Goal: Information Seeking & Learning: Check status

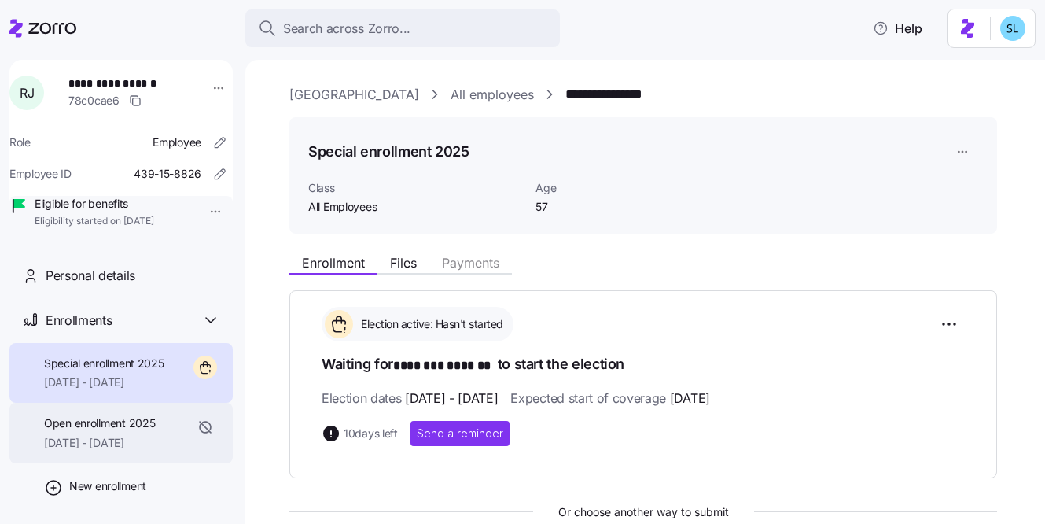
click at [116, 451] on span "[DATE] - [DATE]" at bounding box center [99, 443] width 111 height 16
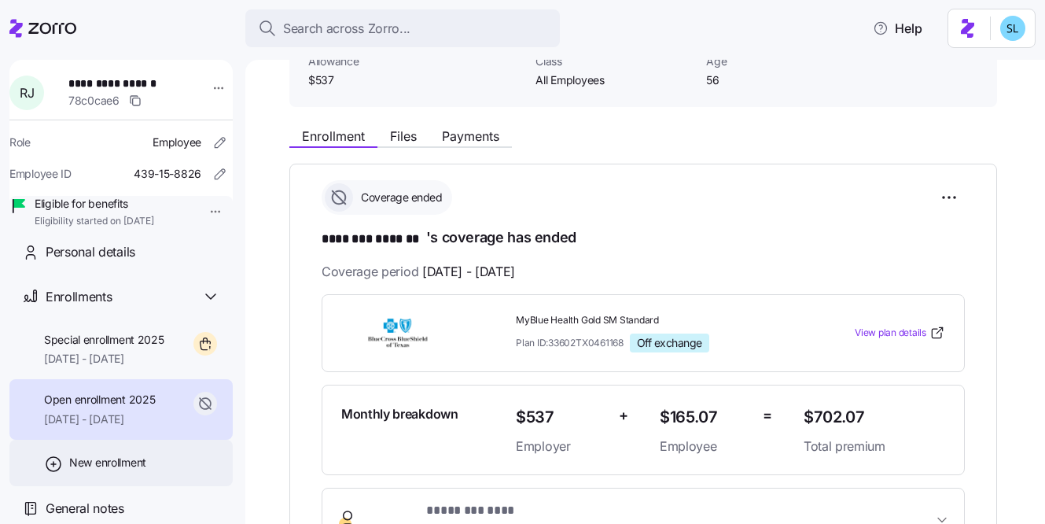
scroll to position [45, 0]
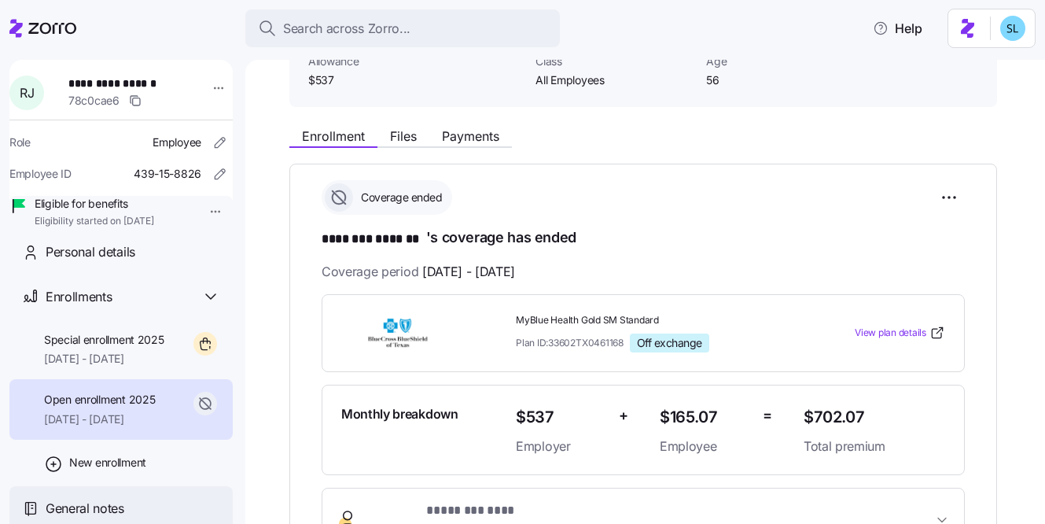
click at [53, 503] on span "General notes" at bounding box center [85, 509] width 79 height 20
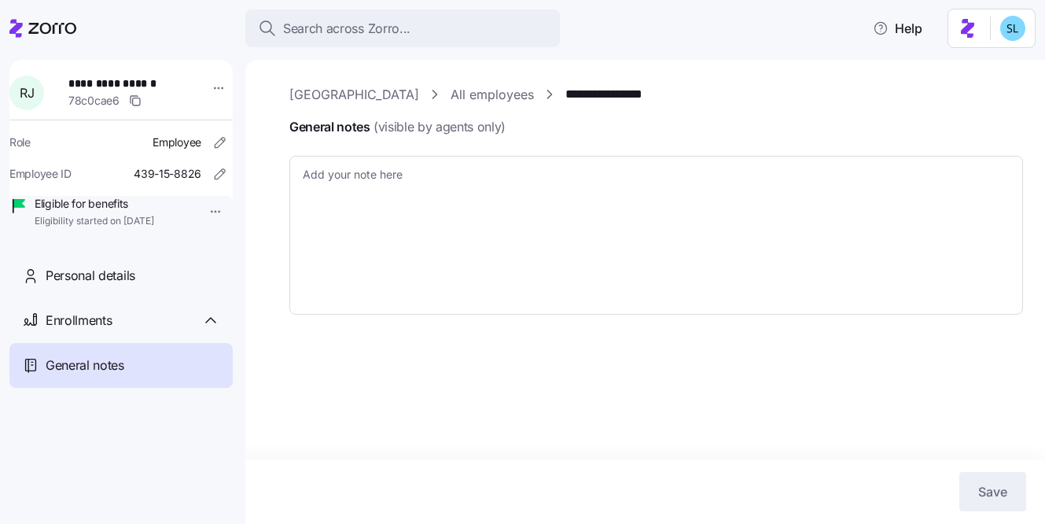
type textarea "x"
type textarea "Enrollment from 1/1/25 with BCBS TX was cancelled due to market place insurance…"
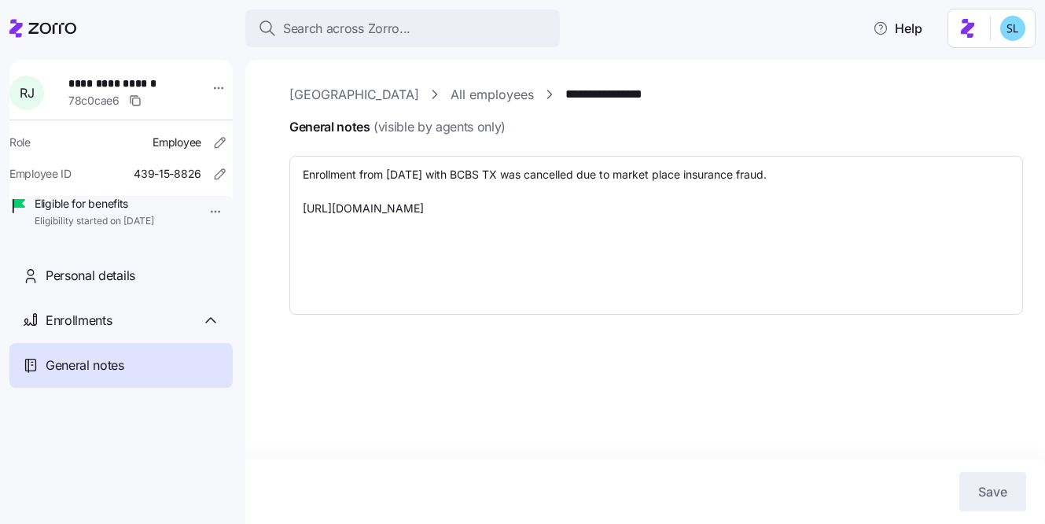
type textarea "x"
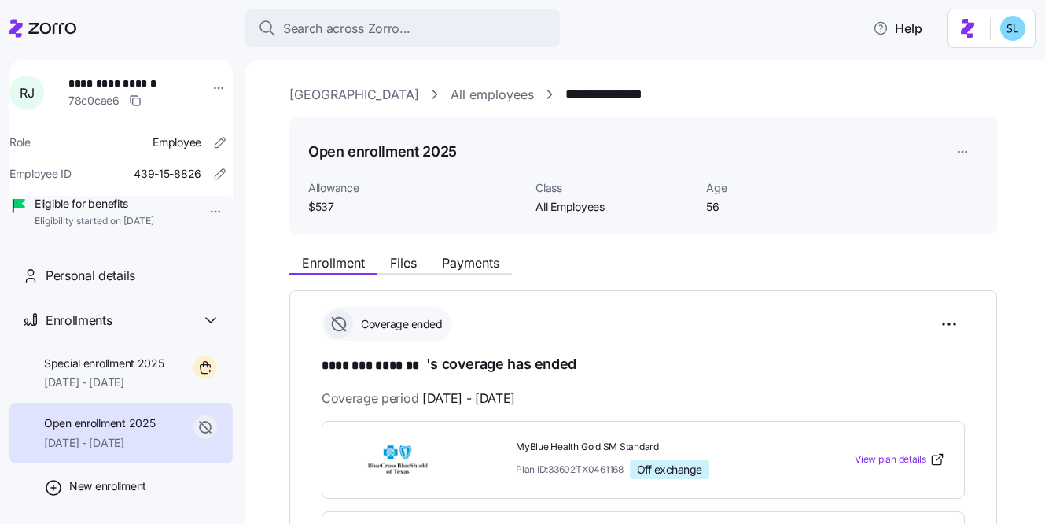
scroll to position [248, 0]
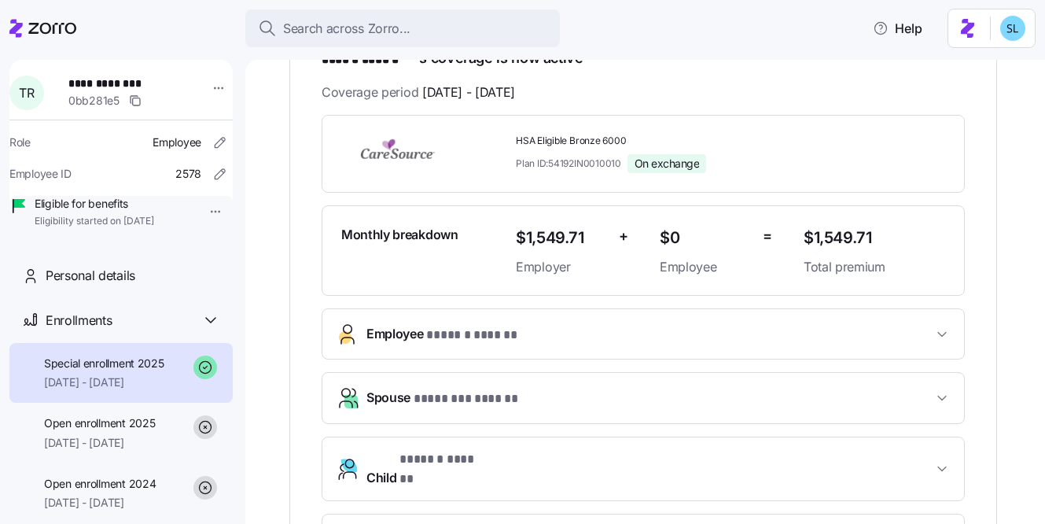
scroll to position [569, 0]
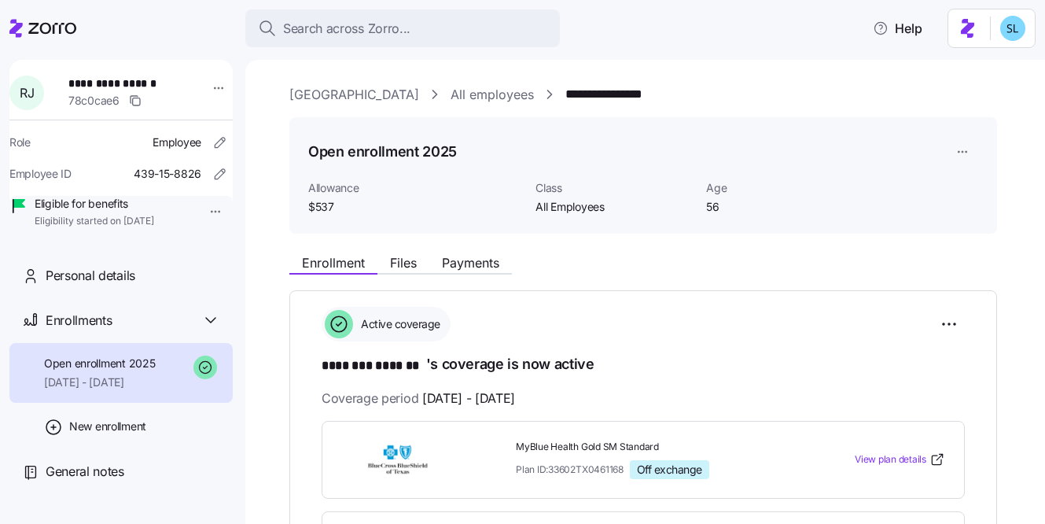
click at [463, 24] on div "Search across Zorro..." at bounding box center [402, 29] width 289 height 20
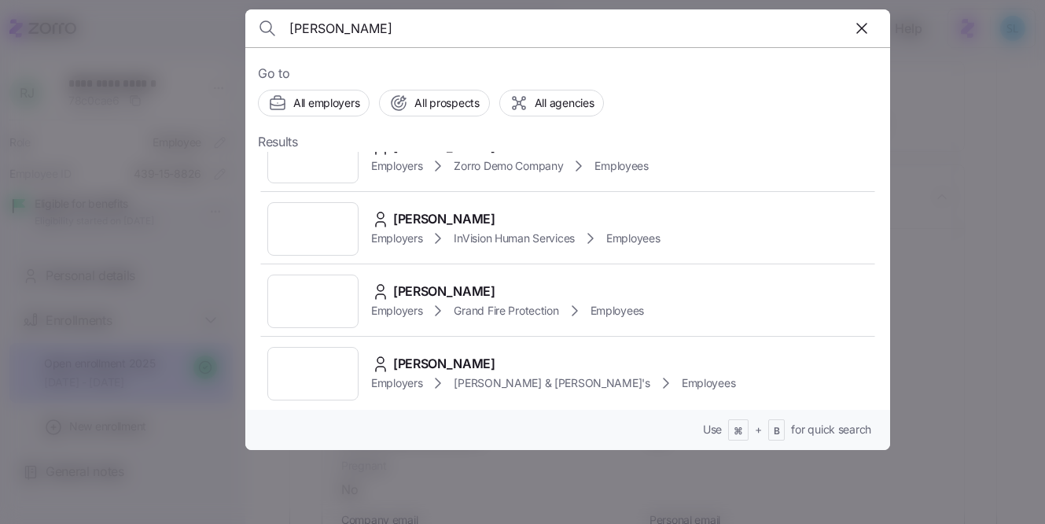
scroll to position [540, 0]
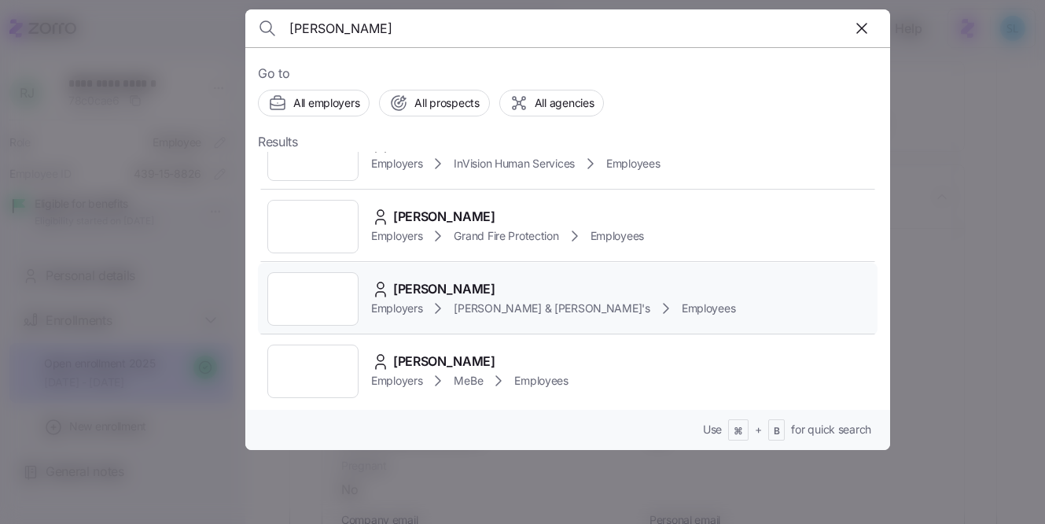
type input "lawson"
click at [493, 293] on span "Alexandra Lawson" at bounding box center [444, 289] width 102 height 20
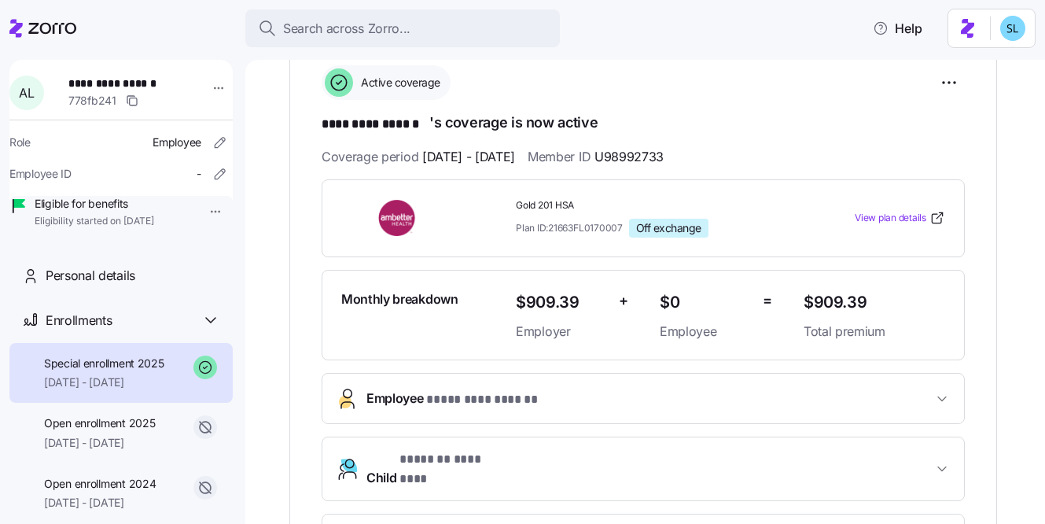
scroll to position [241, 0]
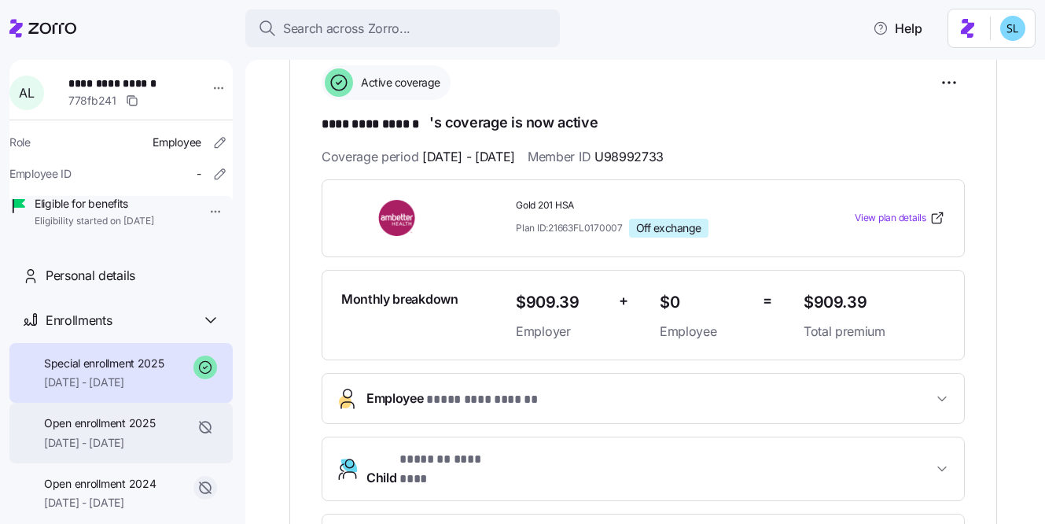
click at [154, 436] on div "Open enrollment 2025 01/01/2025 - 07/09/2025" at bounding box center [120, 433] width 223 height 61
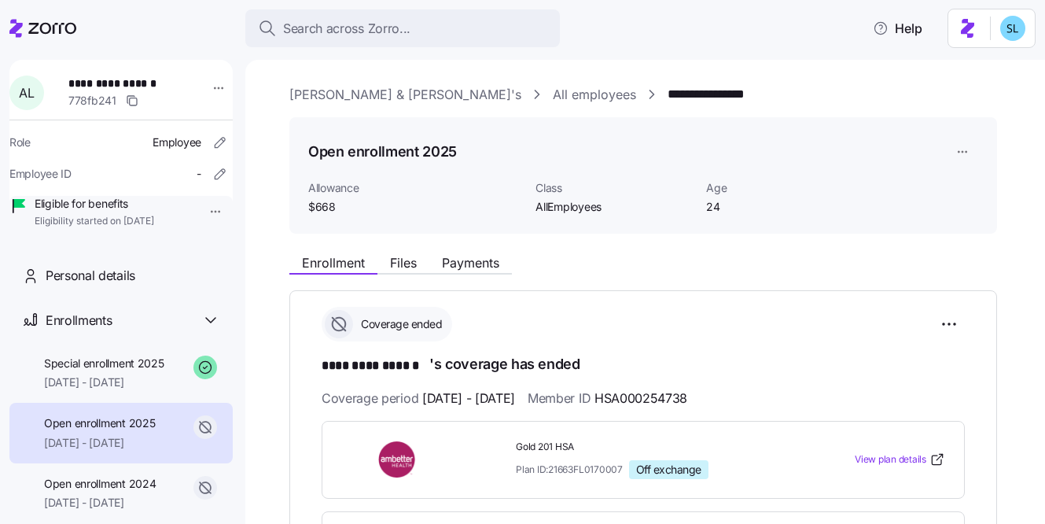
scroll to position [293, 0]
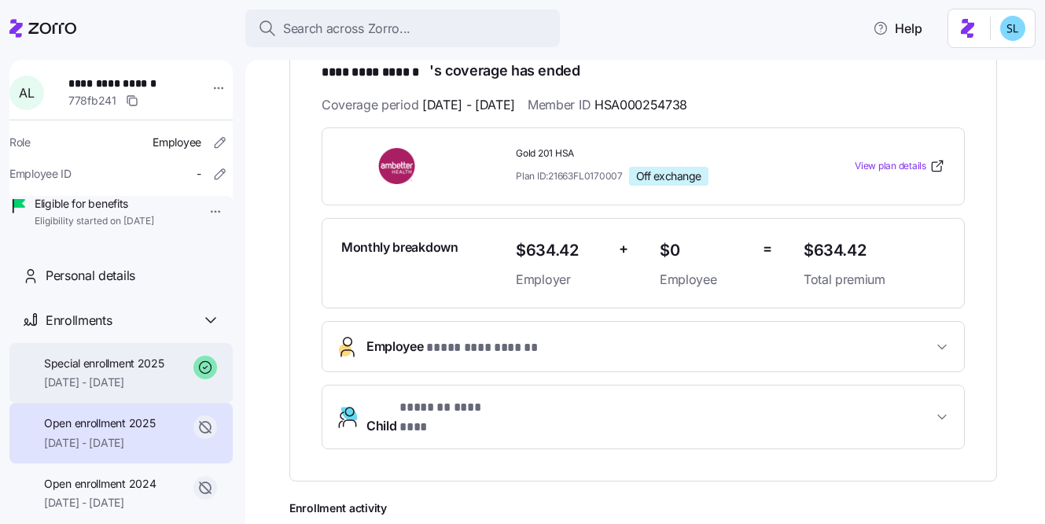
click at [123, 390] on span "07/10/2025 - 12/31/2025" at bounding box center [104, 382] width 120 height 16
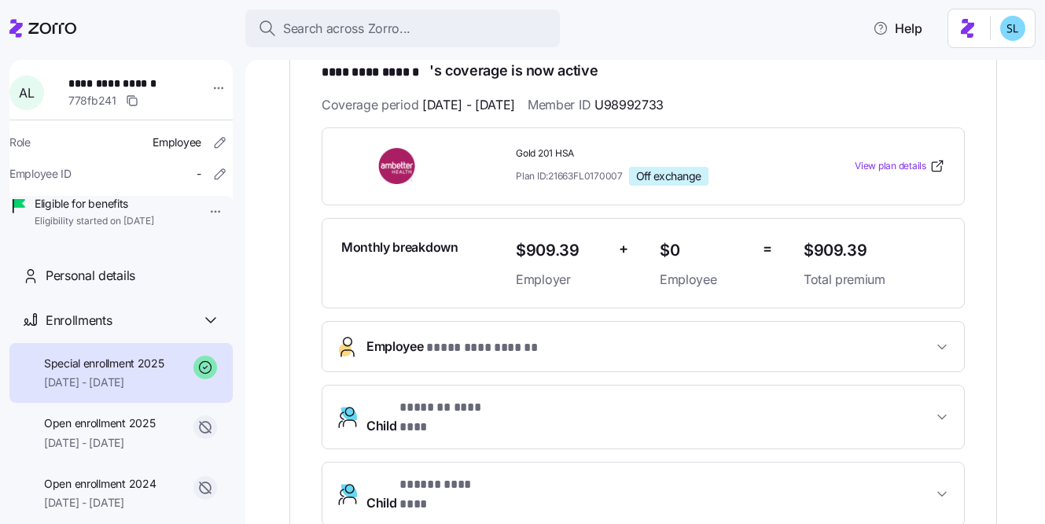
click at [831, 250] on span "$909.39" at bounding box center [875, 251] width 142 height 26
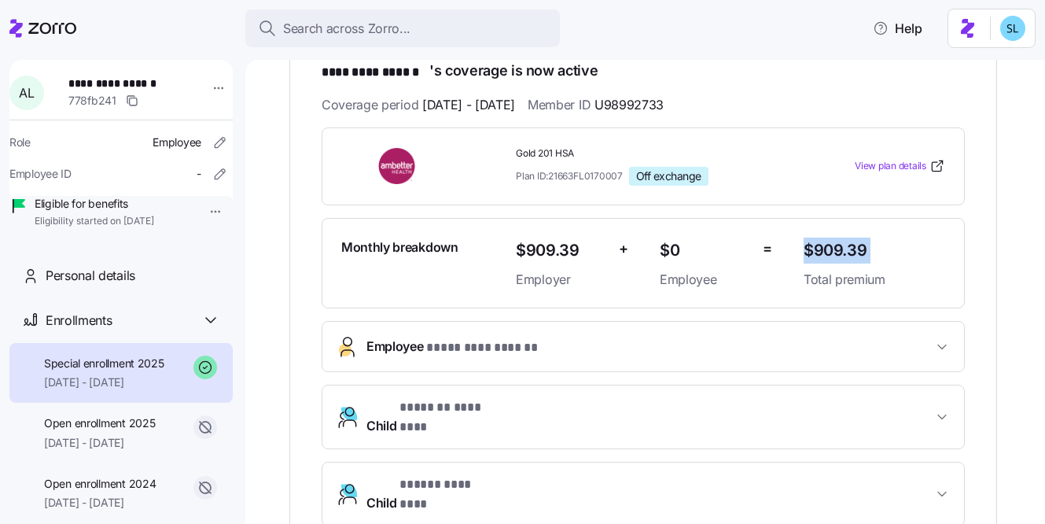
click at [850, 249] on span "$909.39" at bounding box center [875, 251] width 142 height 26
copy span "$909.39"
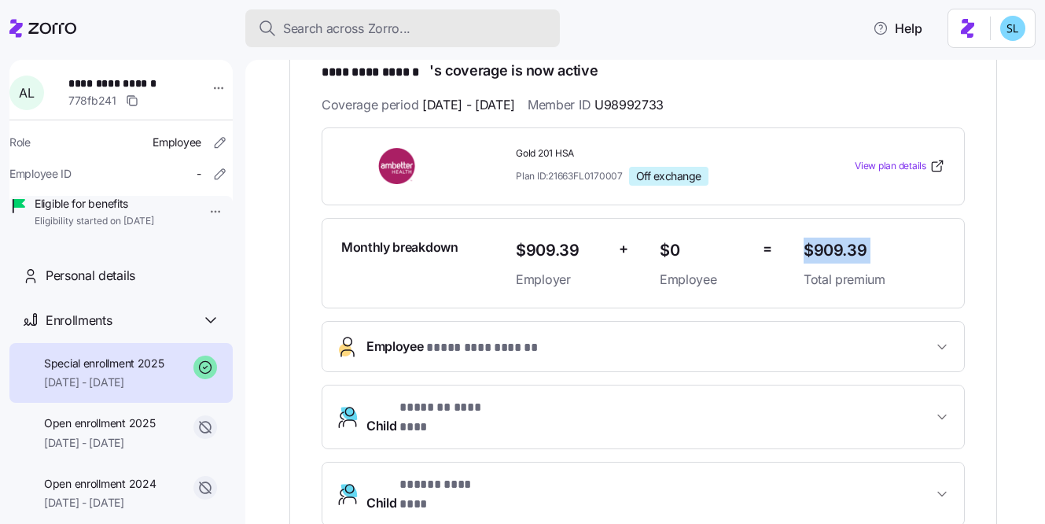
click at [468, 22] on div "Search across Zorro..." at bounding box center [402, 29] width 289 height 20
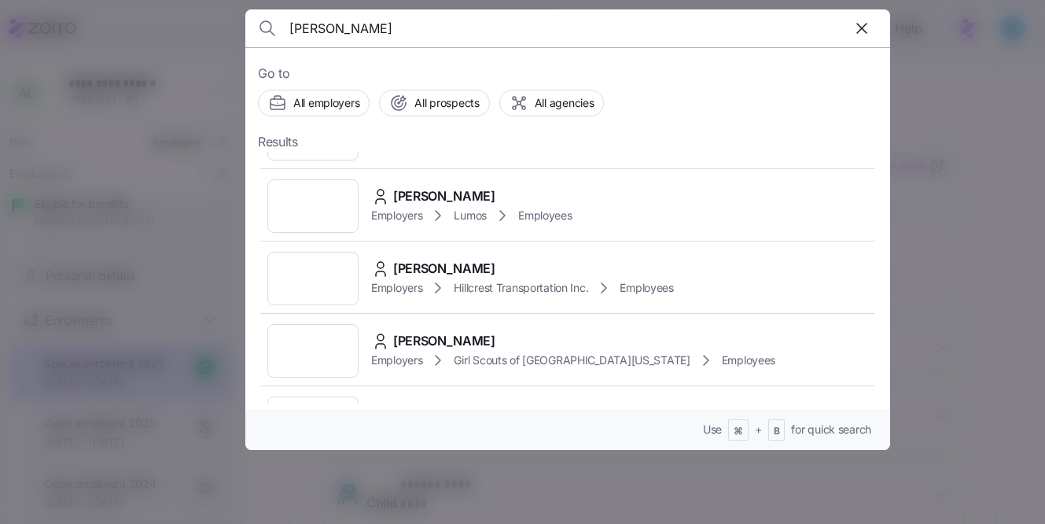
scroll to position [423, 0]
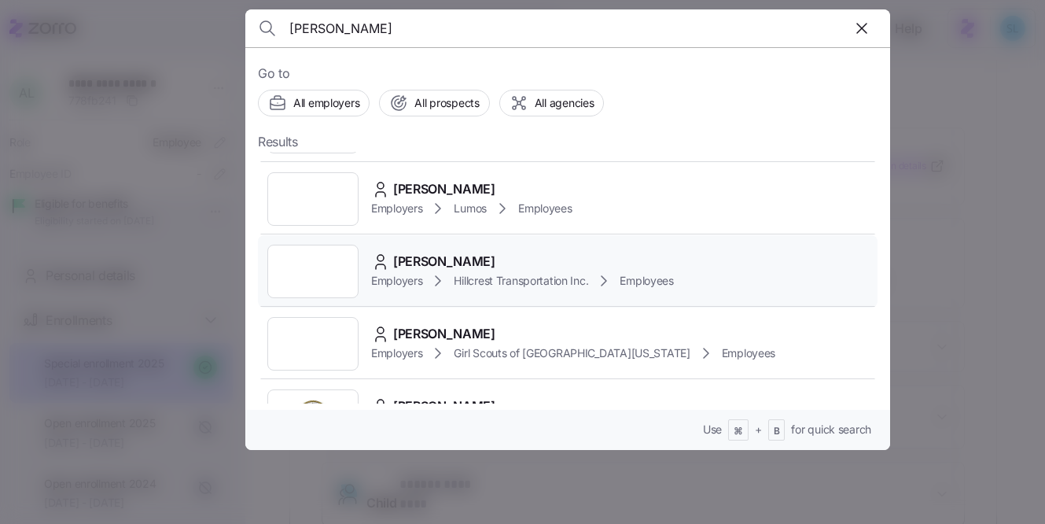
type input "edwards"
click at [496, 267] on span "THOMAS EDWARDS" at bounding box center [444, 262] width 102 height 20
